Goal: Find contact information: Find contact information

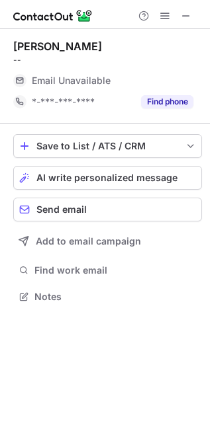
scroll to position [288, 210]
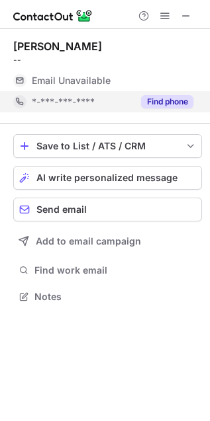
click at [179, 97] on button "Find phone" at bounding box center [167, 101] width 52 height 13
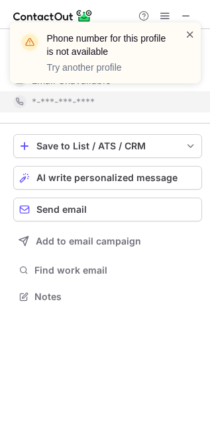
click at [187, 30] on span at bounding box center [190, 34] width 11 height 13
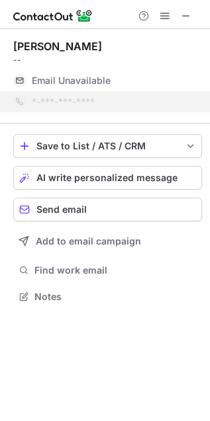
click at [187, 13] on div "Phone number for this profile is not available Try another profile" at bounding box center [105, 58] width 212 height 98
click at [187, 13] on div "Phone number for this profile is not available Try another profile" at bounding box center [105, 22] width 212 height 26
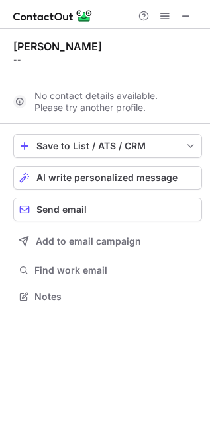
scroll to position [5, 7]
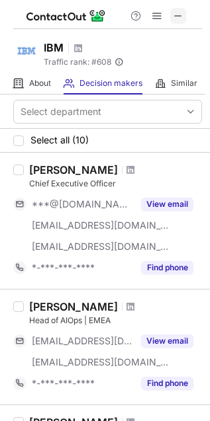
click at [177, 14] on span at bounding box center [178, 16] width 11 height 11
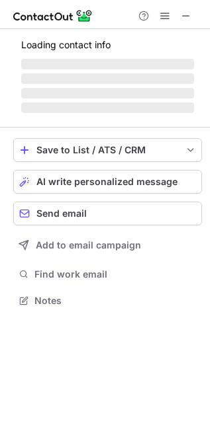
scroll to position [299, 210]
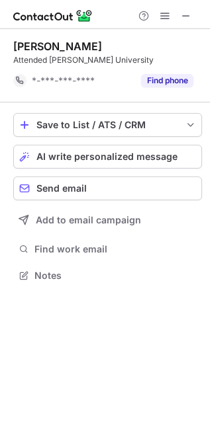
scroll to position [5, 7]
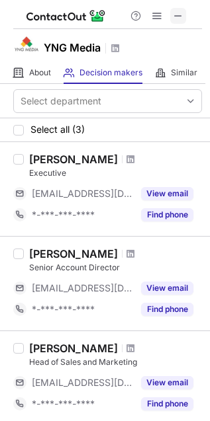
click at [177, 11] on span at bounding box center [178, 16] width 11 height 11
